Goal: Task Accomplishment & Management: Use online tool/utility

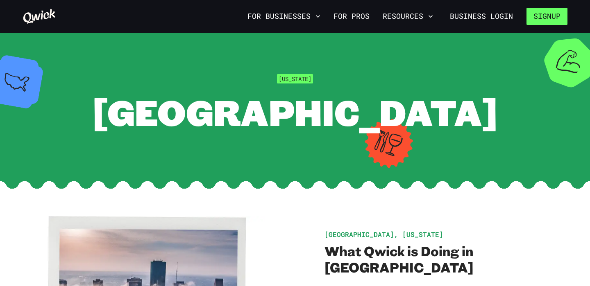
click at [547, 18] on button "Signup" at bounding box center [546, 16] width 41 height 17
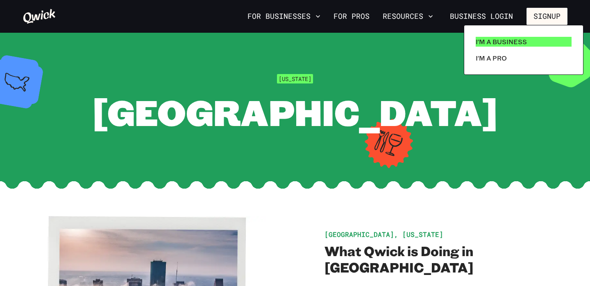
click at [513, 43] on p "I'm a Business" at bounding box center [500, 42] width 51 height 10
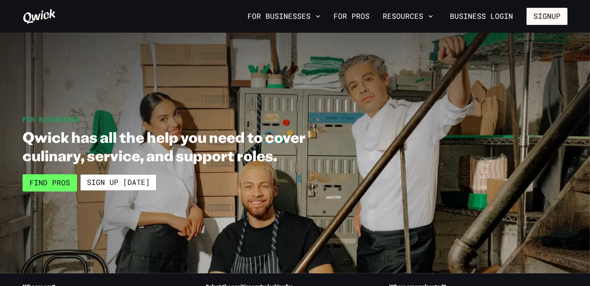
click at [46, 185] on link "Find Pros" at bounding box center [50, 182] width 54 height 17
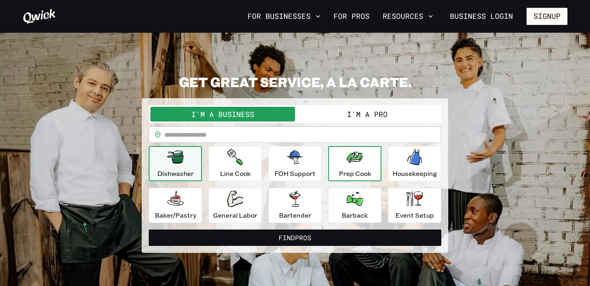
click at [356, 164] on icon "button" at bounding box center [354, 157] width 16 height 16
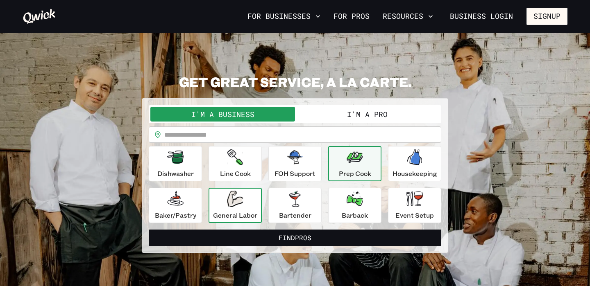
click at [232, 215] on p "General Labor" at bounding box center [235, 215] width 44 height 10
click at [362, 166] on div "Prep Cook" at bounding box center [355, 163] width 32 height 29
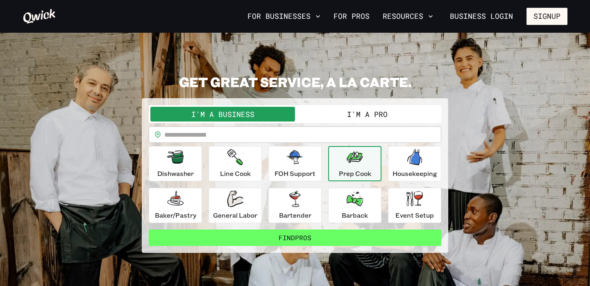
click at [296, 239] on button "Find Pros" at bounding box center [295, 238] width 292 height 16
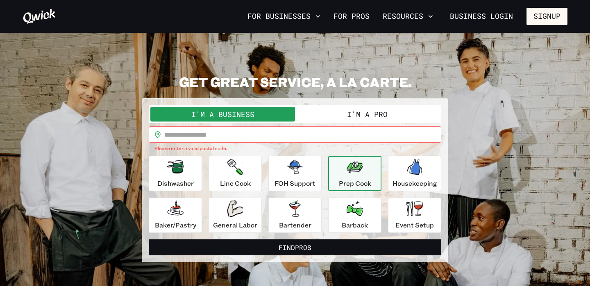
click at [261, 133] on input "text" at bounding box center [302, 135] width 277 height 16
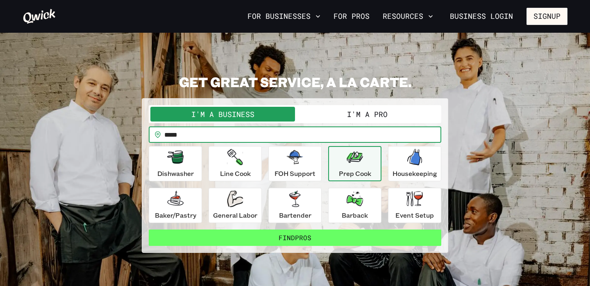
type input "*****"
click at [289, 239] on button "Find Pros" at bounding box center [295, 238] width 292 height 16
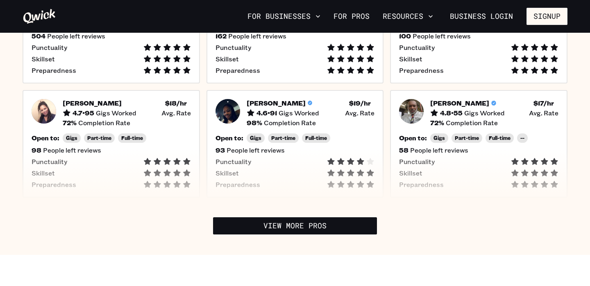
scroll to position [294, 0]
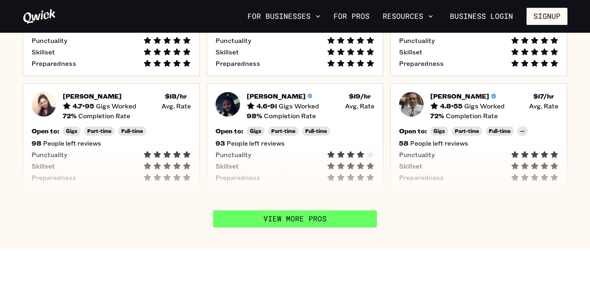
click at [334, 216] on link "View More Pros" at bounding box center [295, 218] width 164 height 17
